Goal: Contribute content

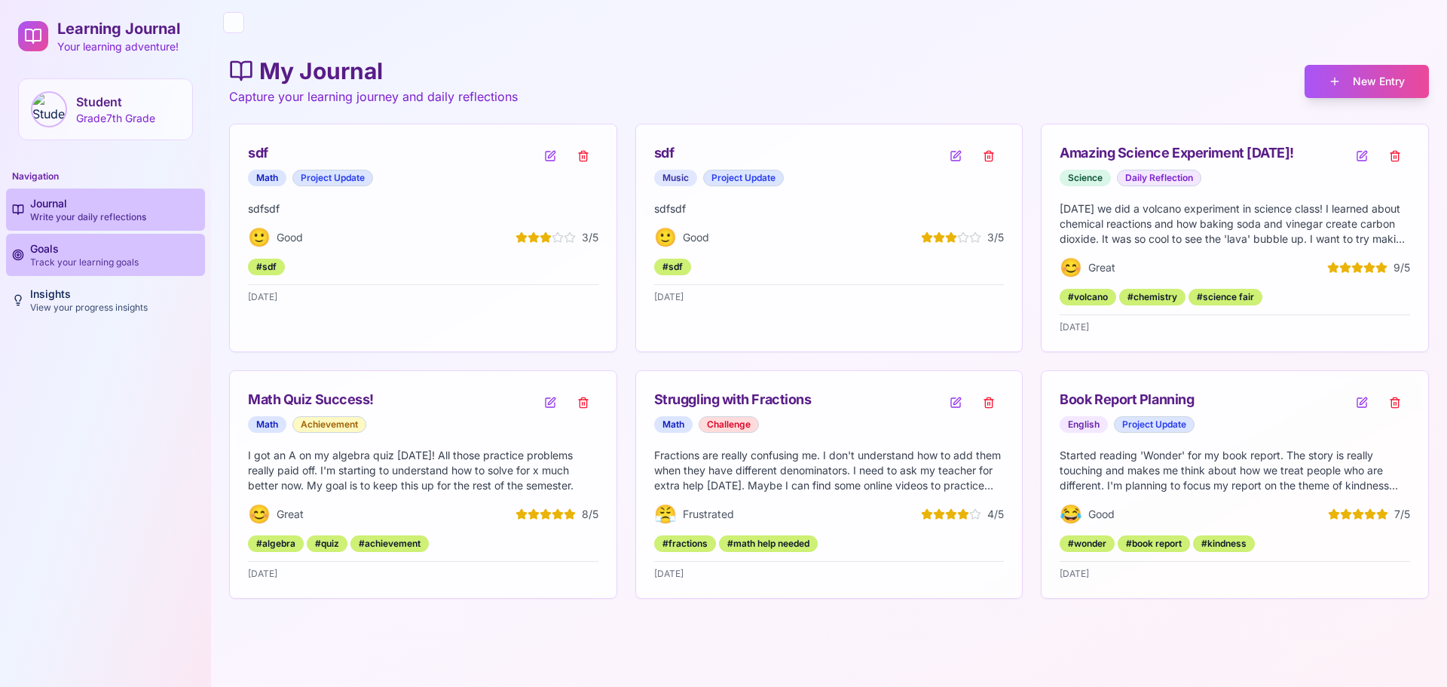
click at [91, 273] on link "Goals Track your learning goals" at bounding box center [105, 255] width 199 height 42
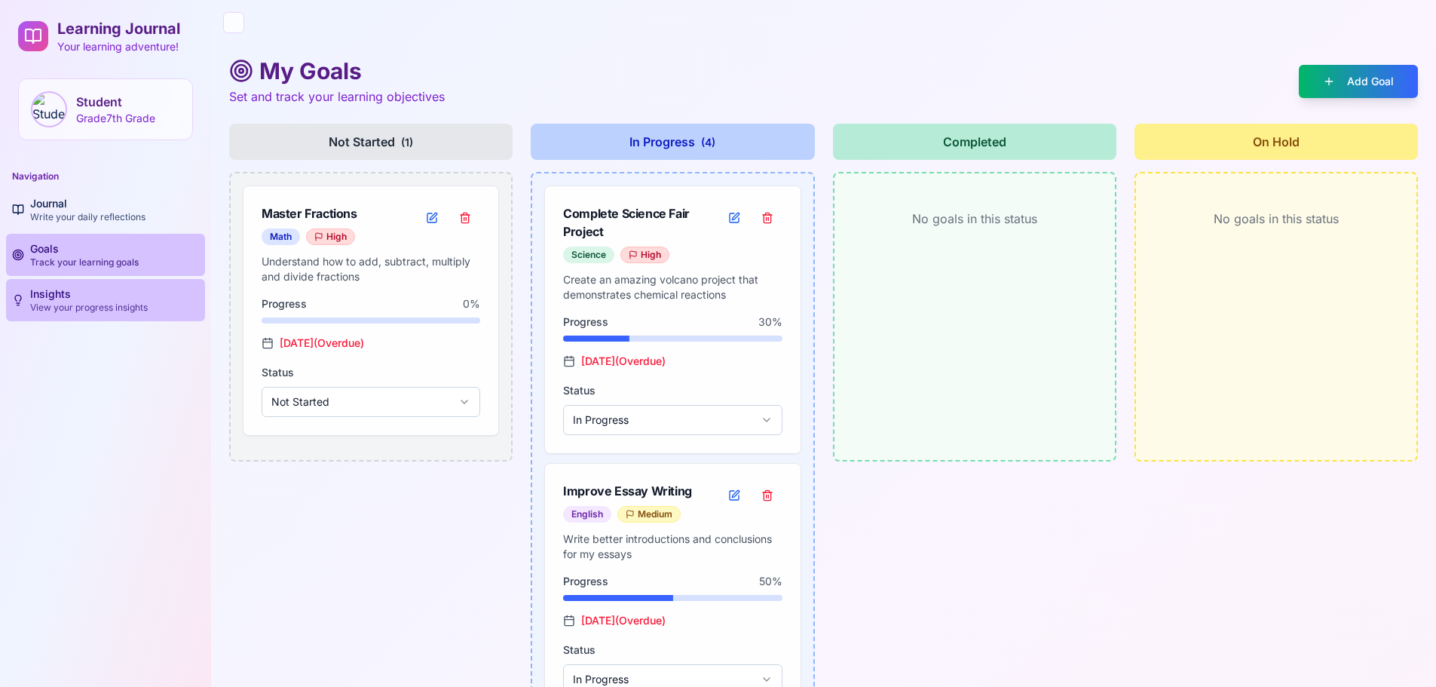
click at [82, 302] on p "View your progress insights" at bounding box center [89, 307] width 118 height 12
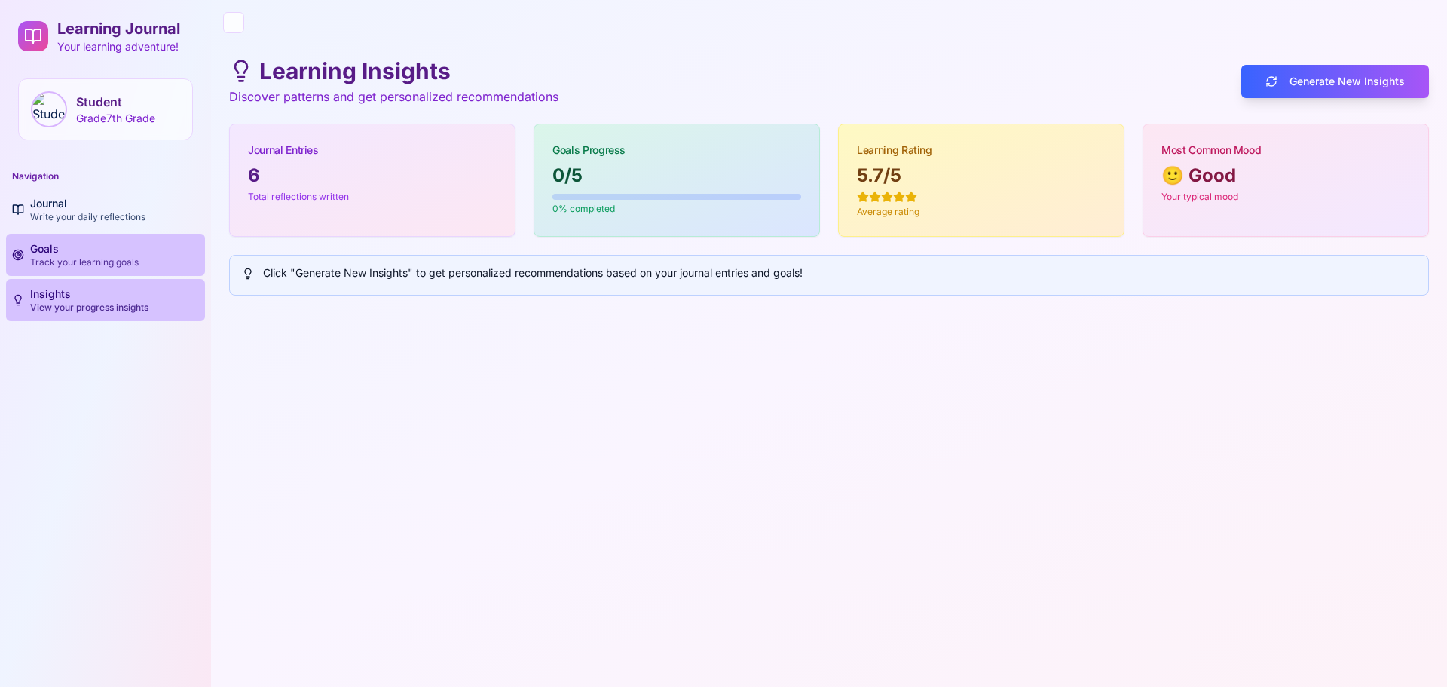
click at [103, 248] on div "Goals Track your learning goals" at bounding box center [84, 254] width 109 height 27
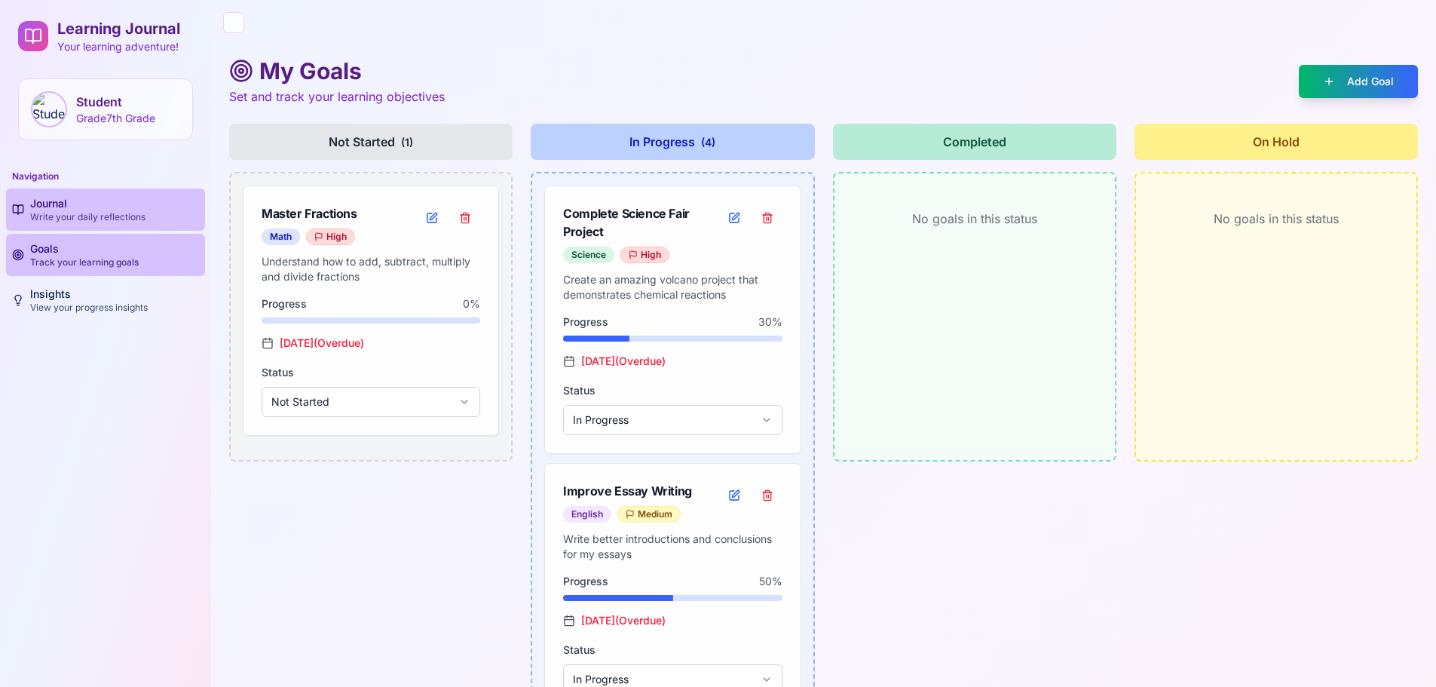
click at [96, 196] on div "Journal Write your daily reflections" at bounding box center [87, 209] width 115 height 27
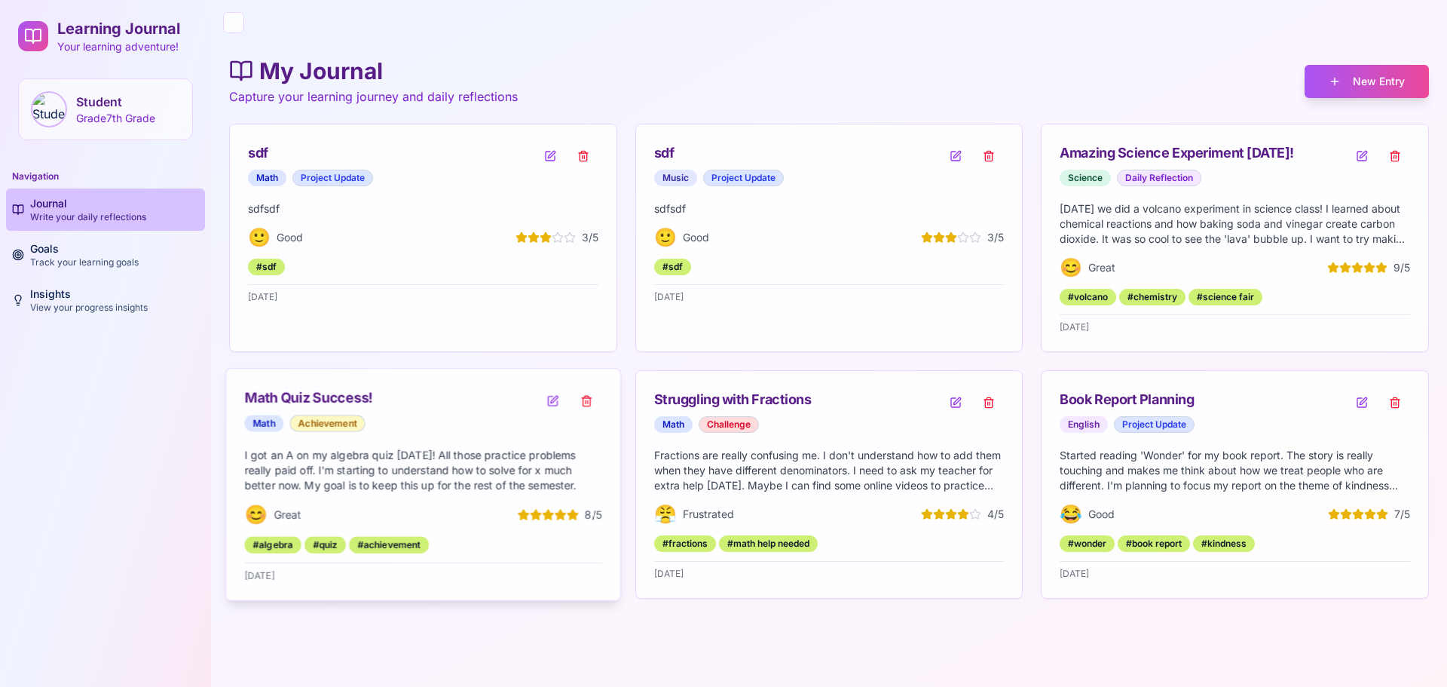
click at [359, 482] on p "I got an A on my algebra quiz [DATE]! All those practice problems really paid o…" at bounding box center [422, 470] width 357 height 46
click at [557, 396] on button at bounding box center [552, 401] width 31 height 28
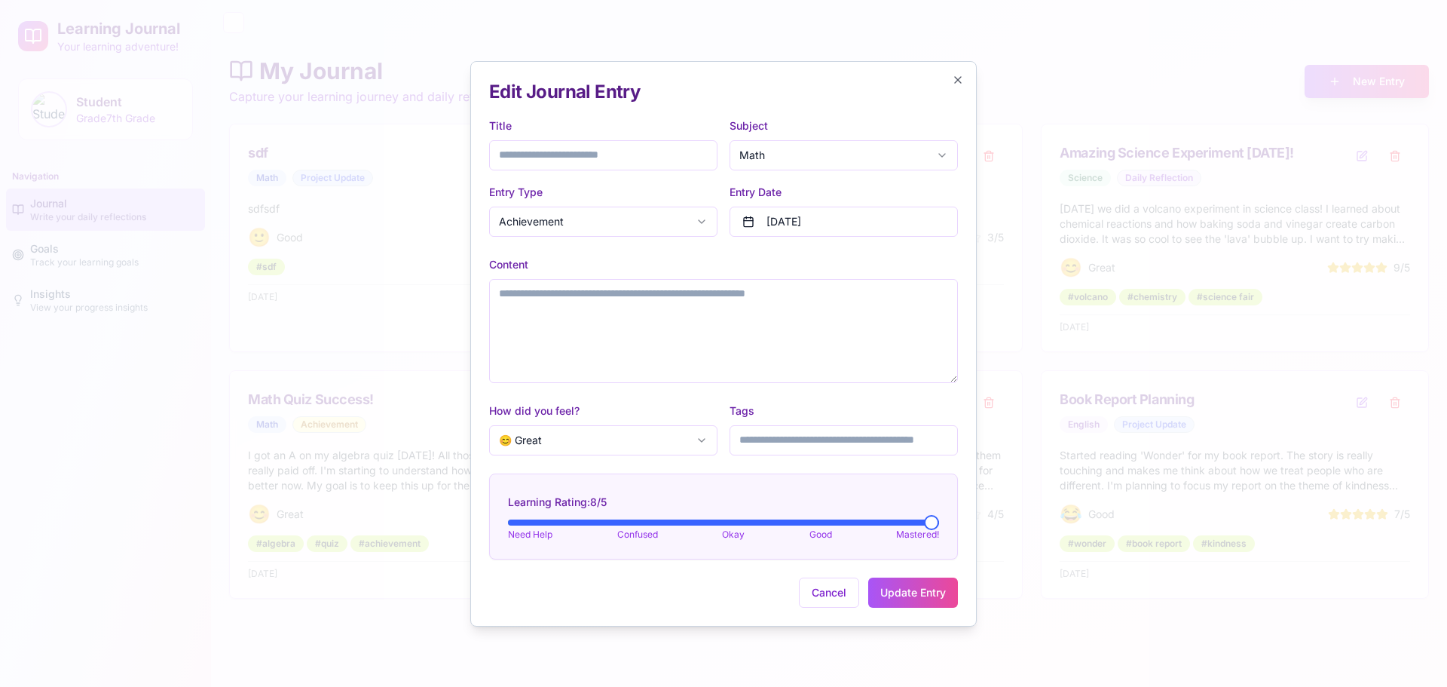
click at [1098, 69] on div at bounding box center [723, 343] width 1447 height 687
